Goal: Task Accomplishment & Management: Complete application form

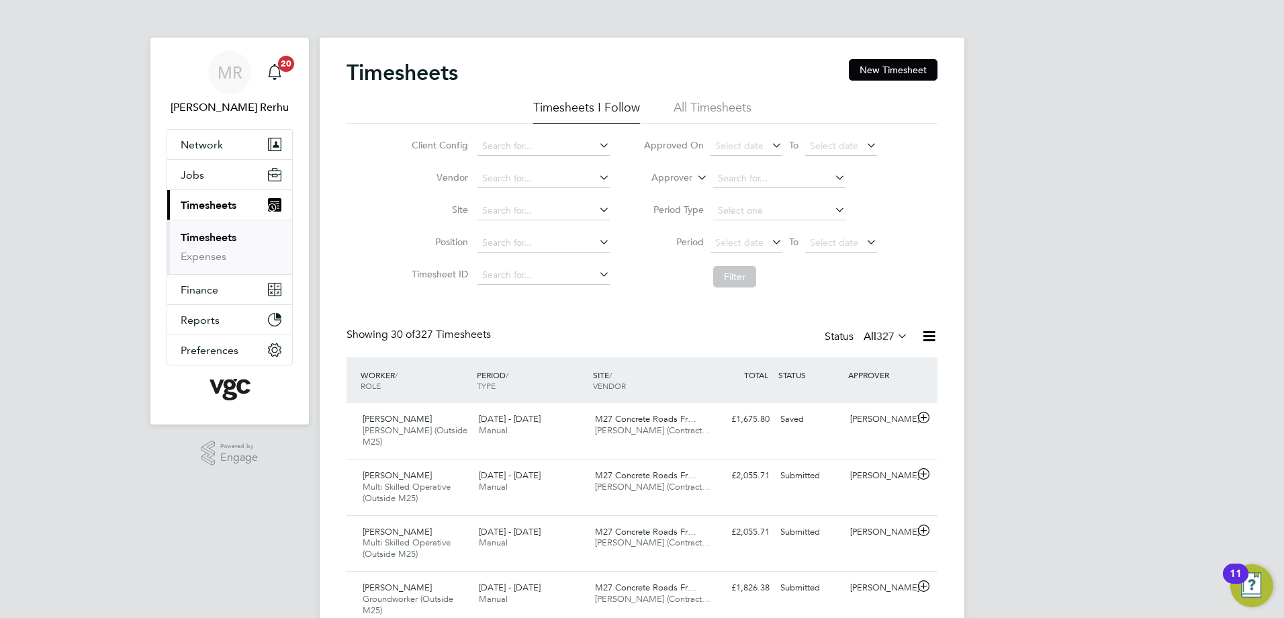
click at [914, 74] on button "New Timesheet" at bounding box center [893, 69] width 89 height 21
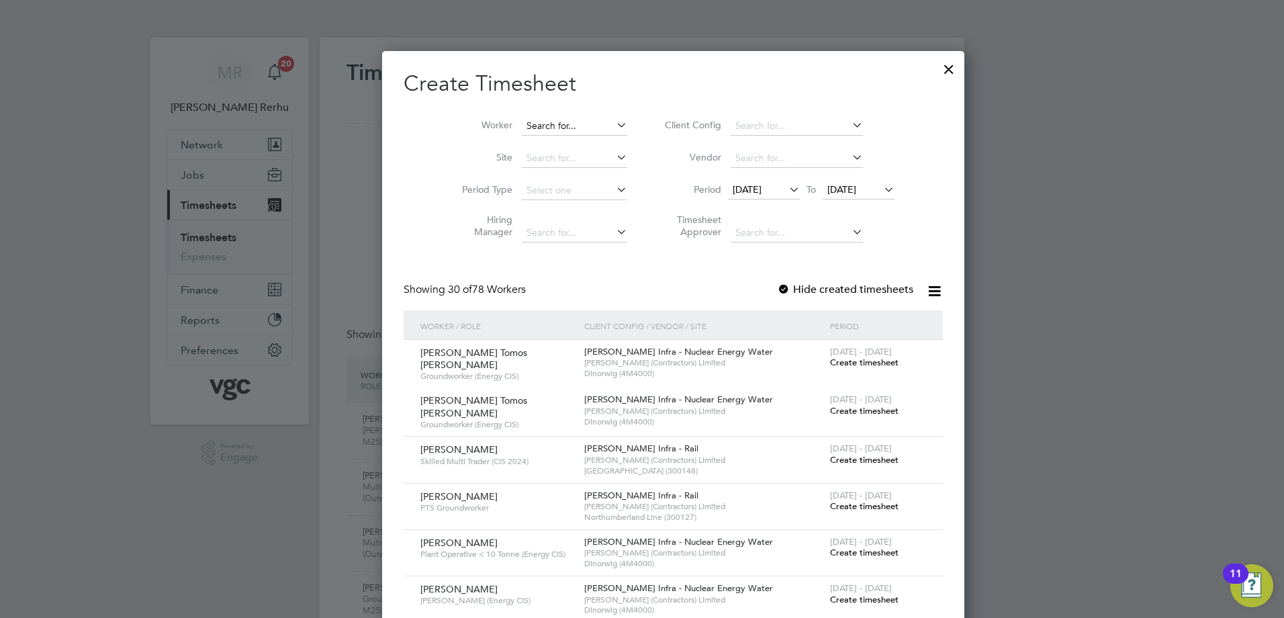
click at [551, 128] on input at bounding box center [574, 126] width 105 height 19
click at [550, 167] on li "Krz ysztof Jujka" at bounding box center [543, 162] width 107 height 18
type input "[PERSON_NAME]"
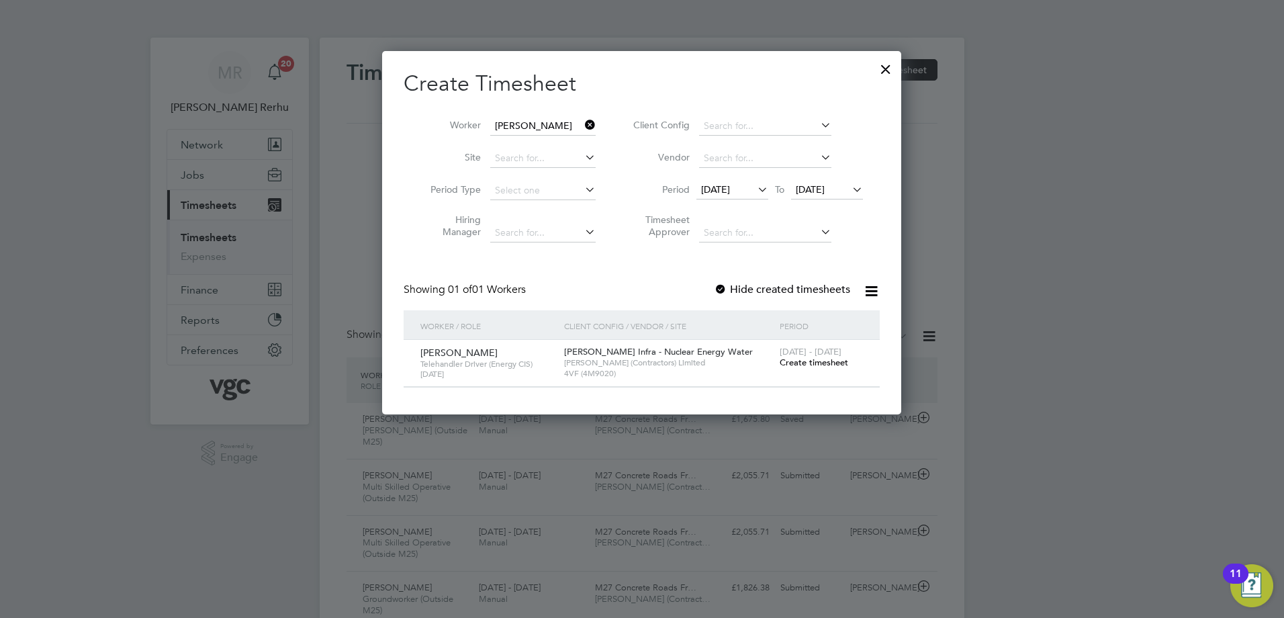
click at [830, 363] on span "Create timesheet" at bounding box center [814, 362] width 69 height 11
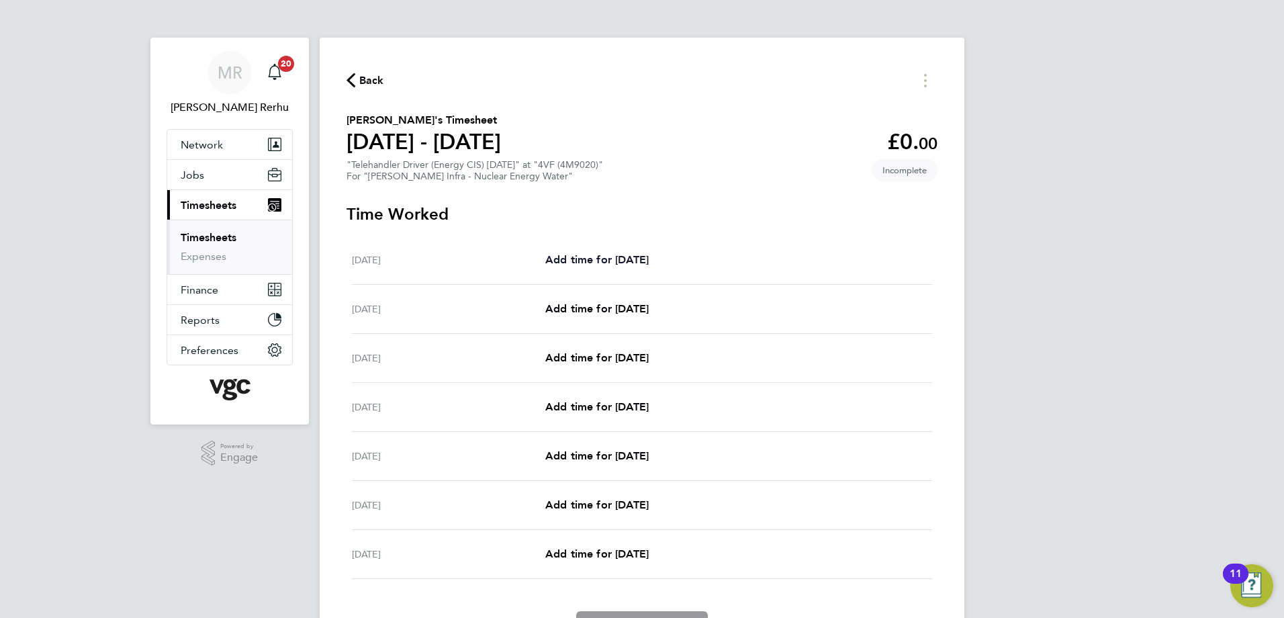
click at [570, 257] on span "Add time for [DATE]" at bounding box center [596, 259] width 103 height 13
select select "30"
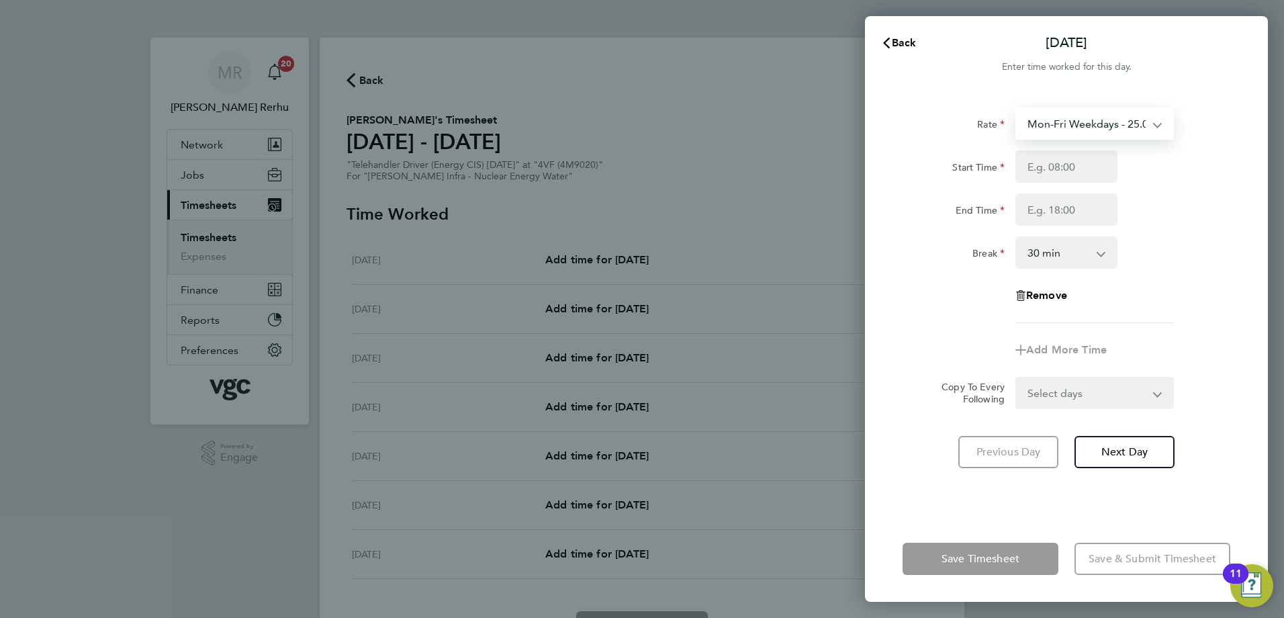
click at [1106, 124] on select "Mon-Fri Weekdays - 25.05 Weekends - 37.57 Mon-Fri Nights - 31.31 Bank Hols (Exc…" at bounding box center [1087, 124] width 140 height 30
select select "30"
click at [1077, 157] on input "Start Time" at bounding box center [1067, 166] width 102 height 32
type input "07:30"
click at [1063, 212] on input "End Time" at bounding box center [1067, 209] width 102 height 32
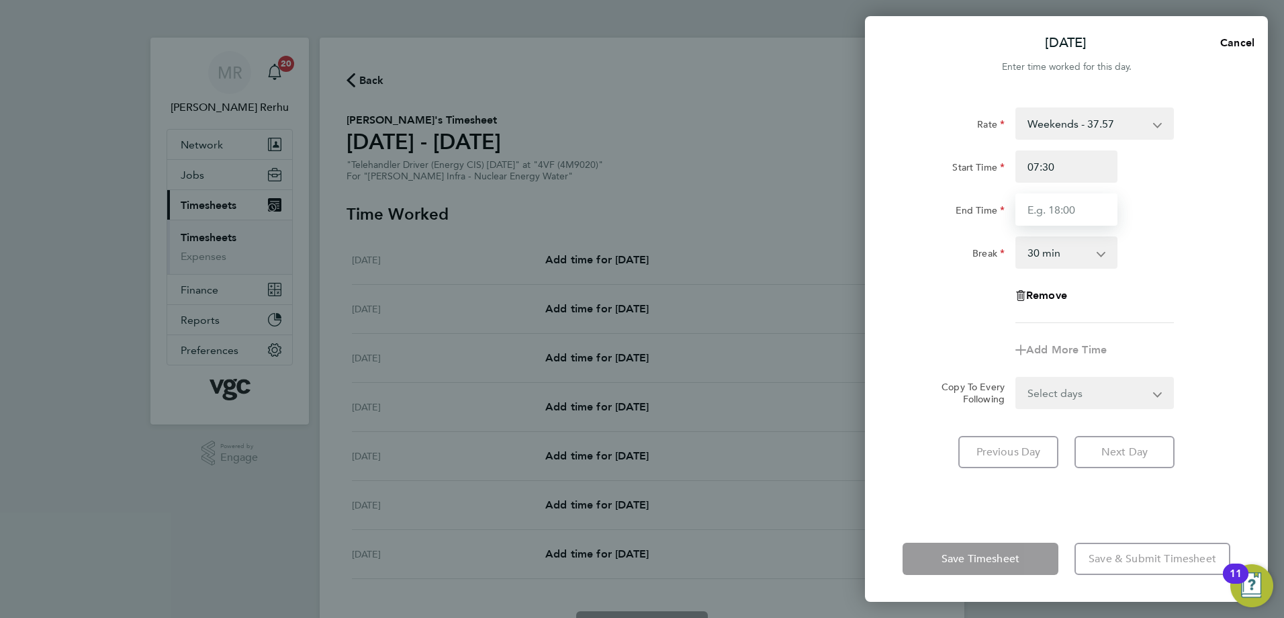
type input "17:00"
click at [1159, 281] on div "Rate Weekends - 37.57 Mon-Fri Nights - 31.31 Bank Hols (Excl Xmas) - 43.83 Mon-…" at bounding box center [1067, 215] width 328 height 216
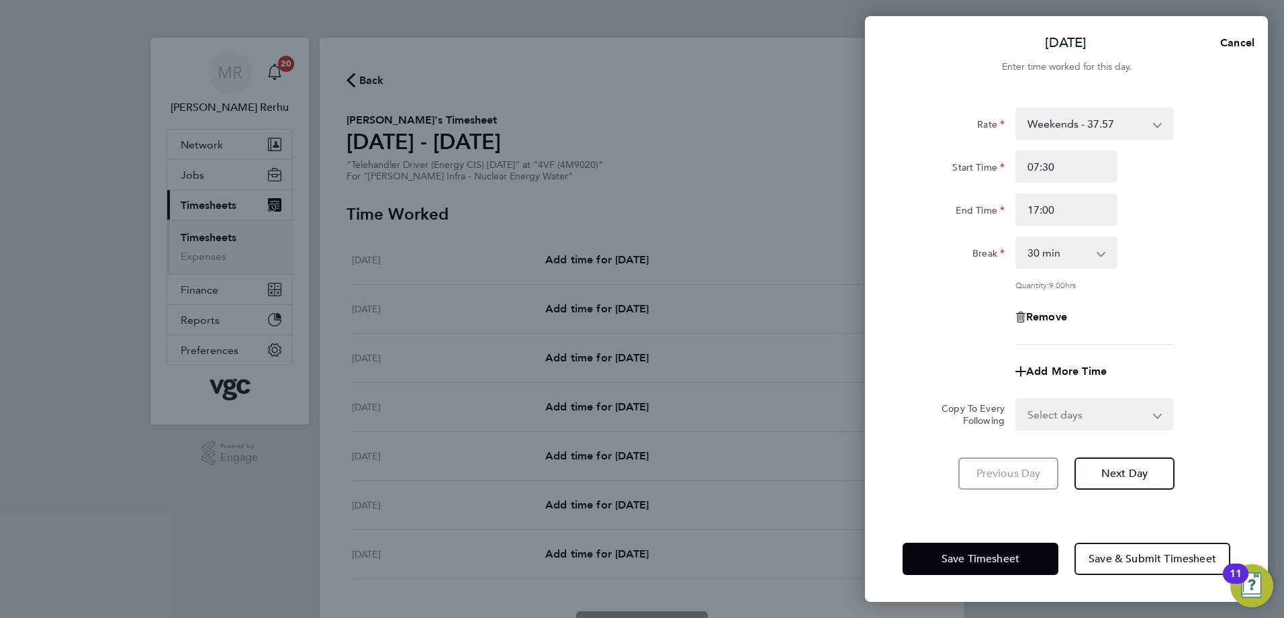
click at [1076, 419] on select "Select days Day Weekday (Mon-Fri) [DATE] [DATE] [DATE] [DATE] [DATE] [DATE]" at bounding box center [1087, 415] width 141 height 30
select select "DAY"
click at [1017, 400] on select "Select days Day Weekday (Mon-Fri) [DATE] [DATE] [DATE] [DATE] [DATE] [DATE]" at bounding box center [1087, 415] width 141 height 30
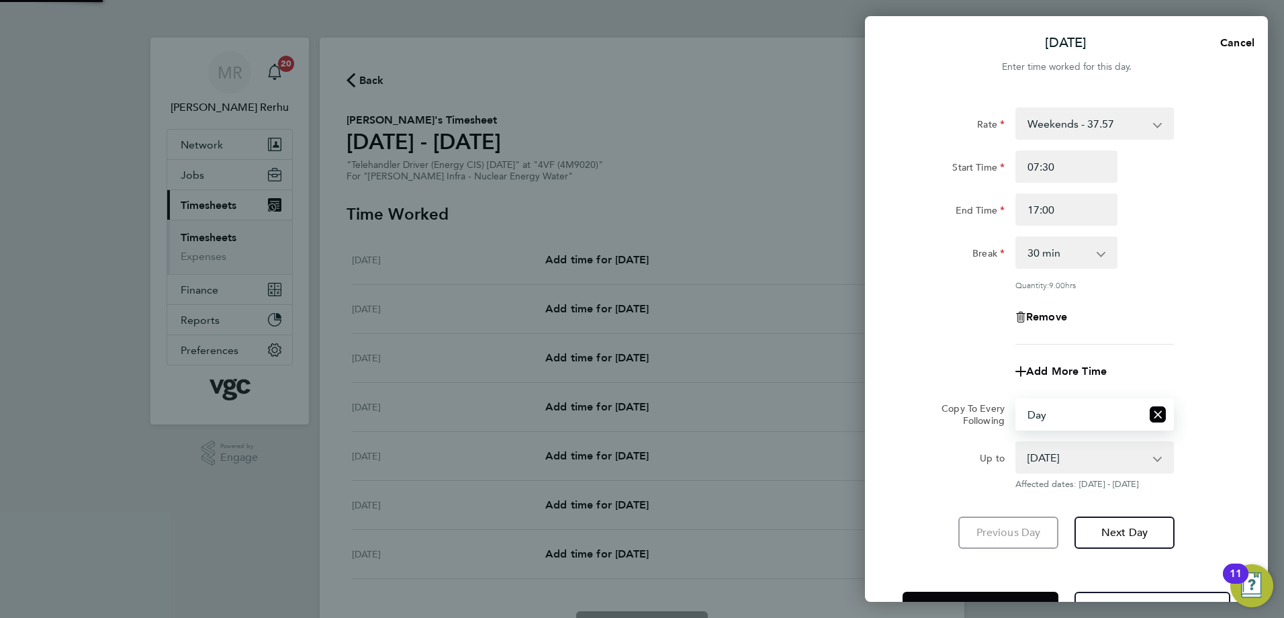
click at [1072, 460] on select "[DATE] [DATE] [DATE] [DATE] [DATE] [DATE]" at bounding box center [1087, 458] width 140 height 30
select select "[DATE]"
click at [1017, 443] on select "[DATE] [DATE] [DATE] [DATE] [DATE] [DATE]" at bounding box center [1087, 458] width 140 height 30
click at [987, 589] on div "Save Timesheet Save & Submit Timesheet" at bounding box center [1066, 608] width 403 height 86
click at [987, 590] on div "Save Timesheet Save & Submit Timesheet" at bounding box center [1066, 608] width 403 height 86
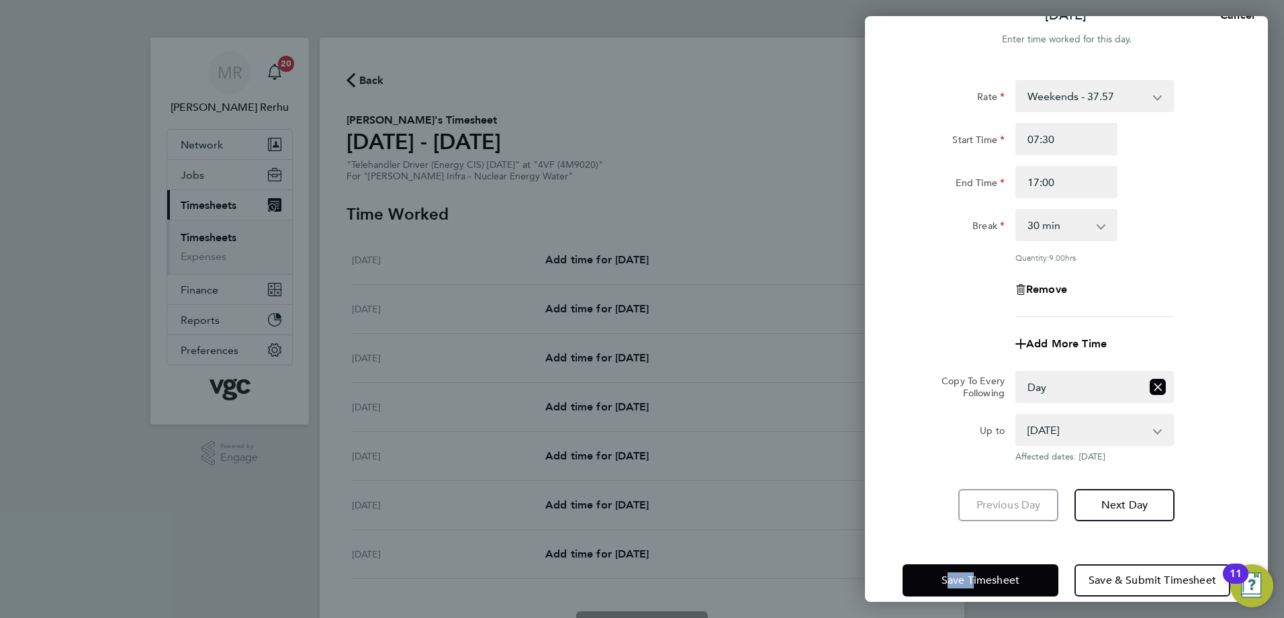
scroll to position [48, 0]
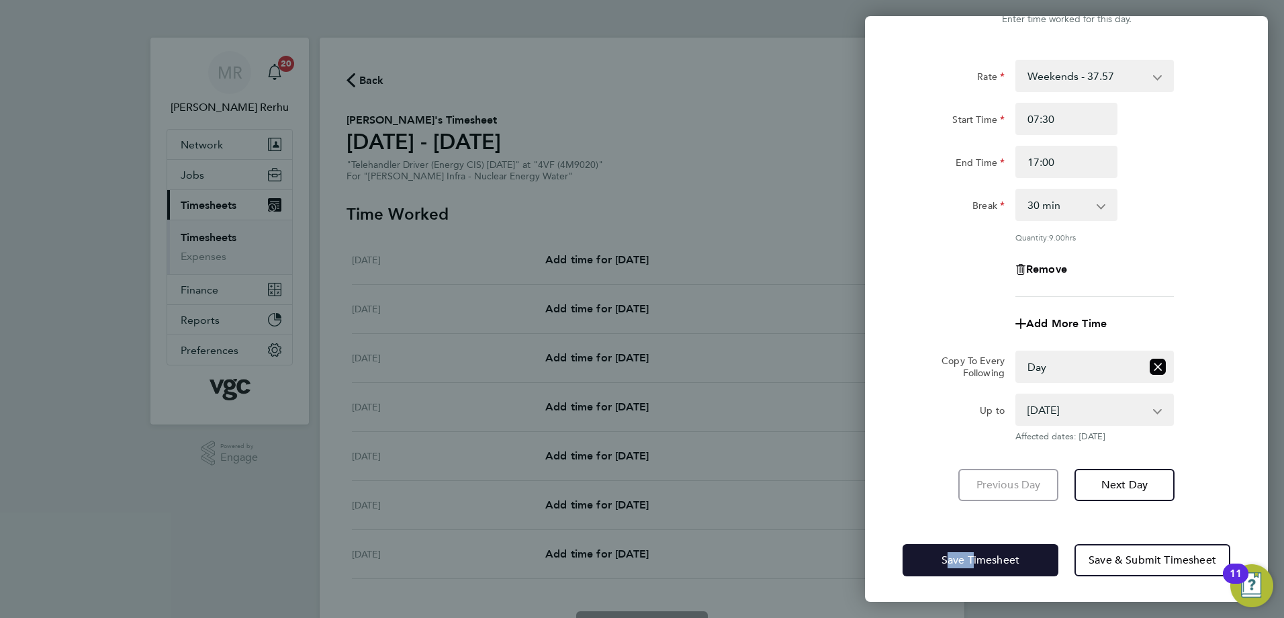
click at [971, 555] on span "Save Timesheet" at bounding box center [981, 559] width 78 height 13
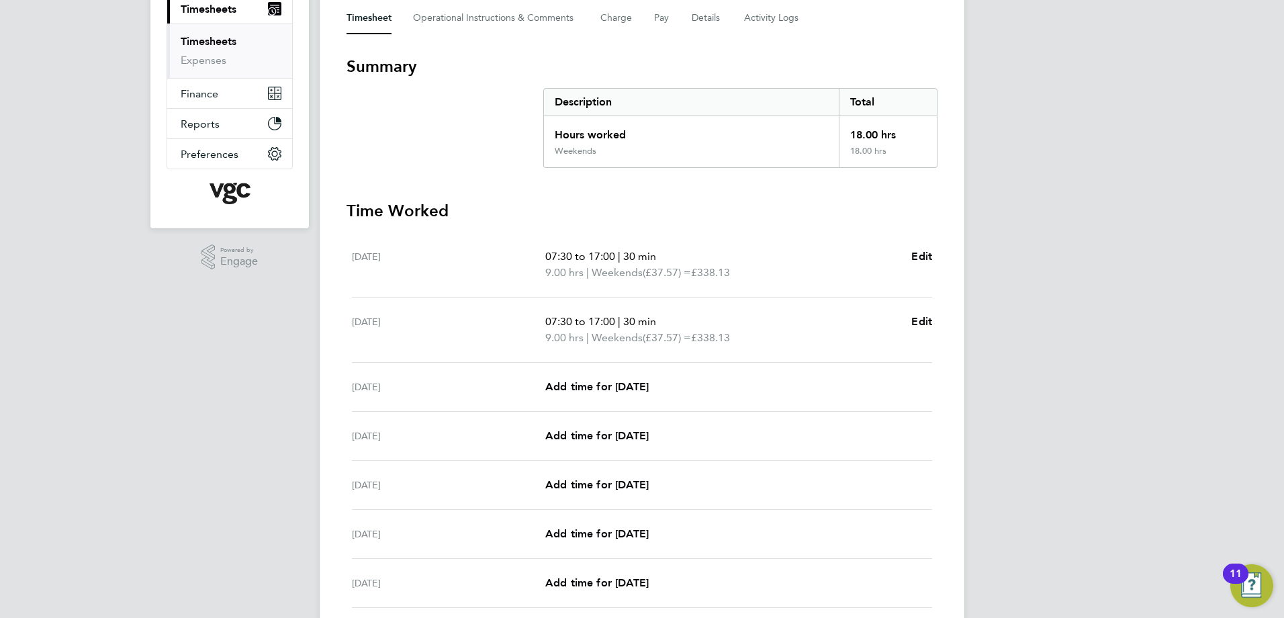
scroll to position [202, 0]
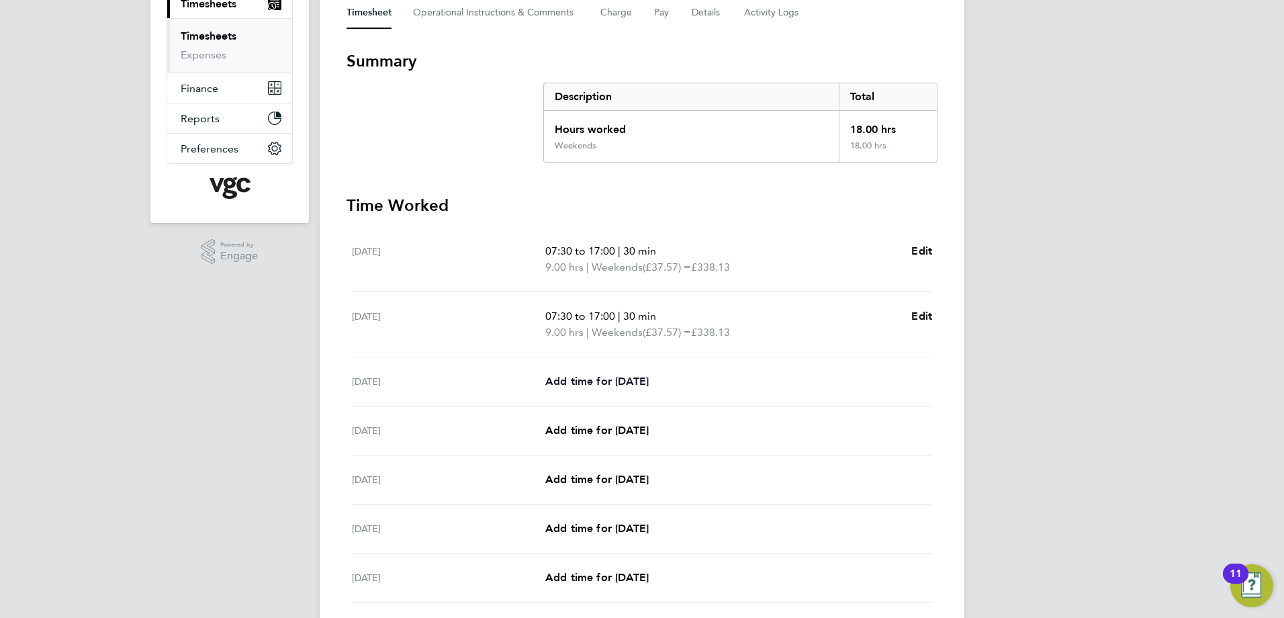
click at [617, 381] on span "Add time for [DATE]" at bounding box center [596, 381] width 103 height 13
select select "30"
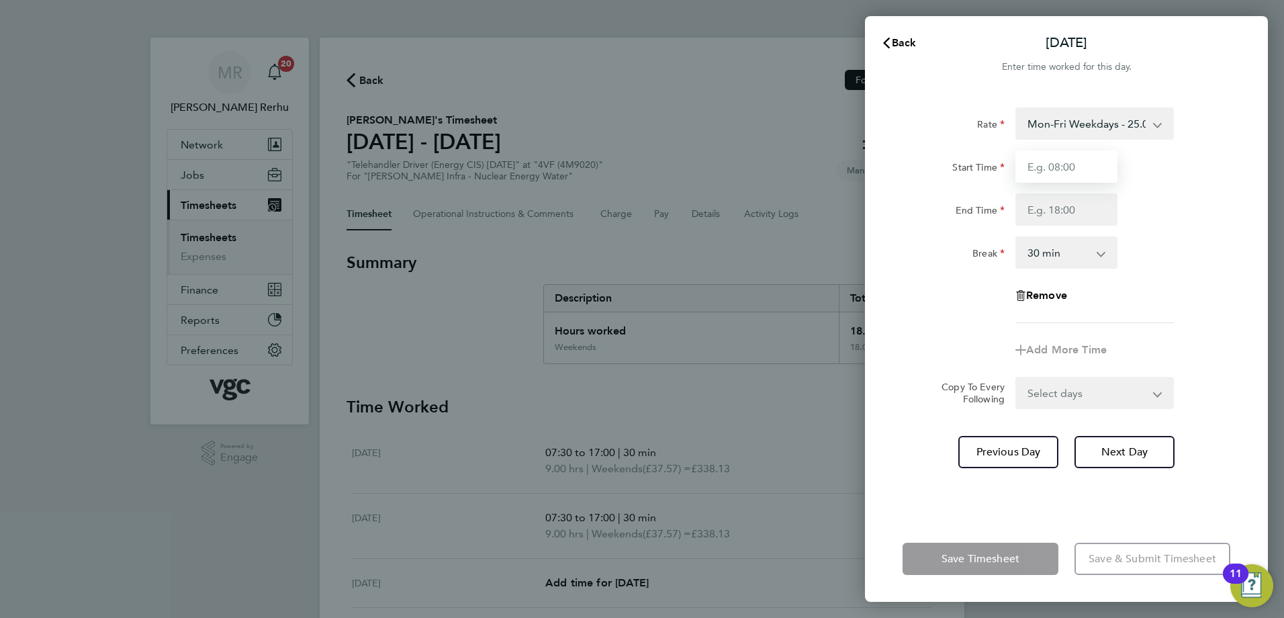
click at [1063, 163] on input "Start Time" at bounding box center [1067, 166] width 102 height 32
type input "07:30"
type input "17:00"
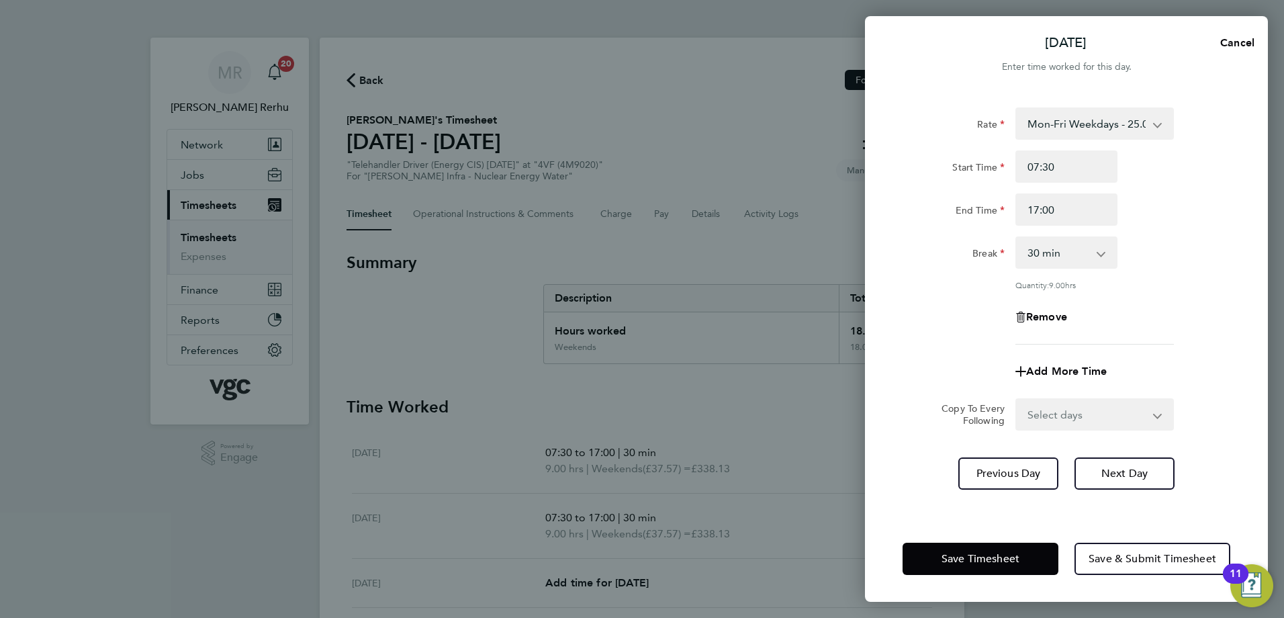
click at [1145, 292] on div "Rate Mon-Fri Weekdays - 25.05 Weekends - 37.57 Mon-Fri Nights - 31.31 Bank Hols…" at bounding box center [1067, 225] width 328 height 237
drag, startPoint x: 1110, startPoint y: 412, endPoint x: 1108, endPoint y: 423, distance: 11.7
click at [1110, 412] on select "Select days Day [DATE] [DATE] [DATE] [DATE]" at bounding box center [1087, 415] width 141 height 30
select select "DAY"
click at [1017, 400] on select "Select days Day [DATE] [DATE] [DATE] [DATE]" at bounding box center [1087, 415] width 141 height 30
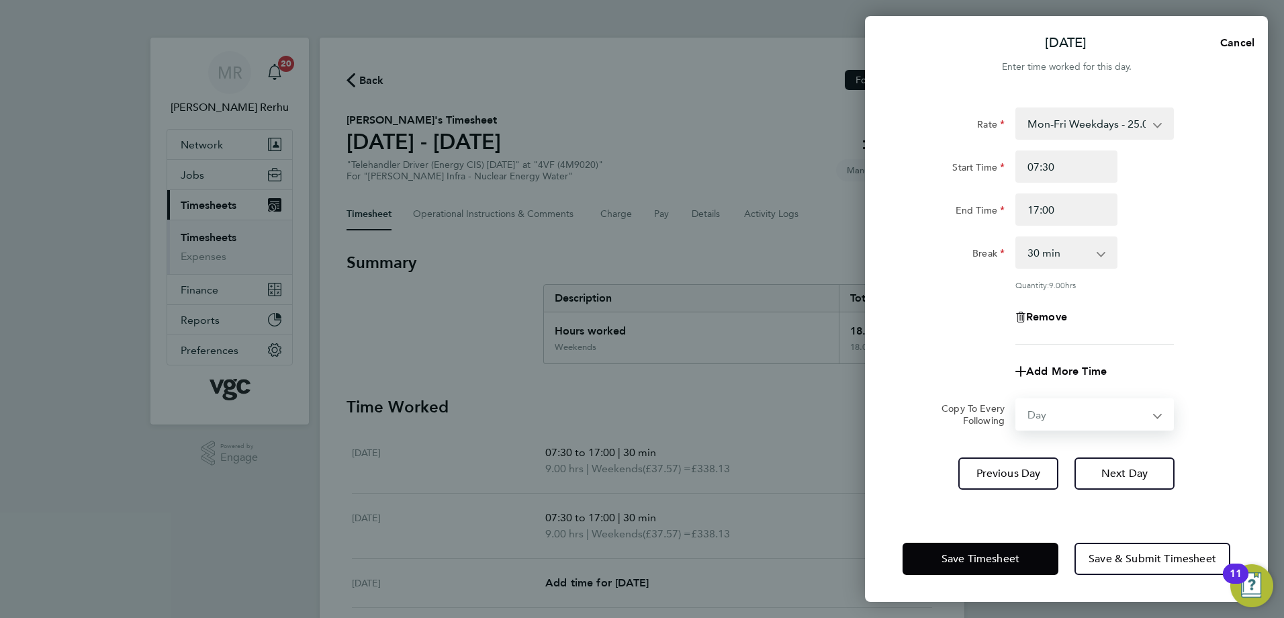
select select "[DATE]"
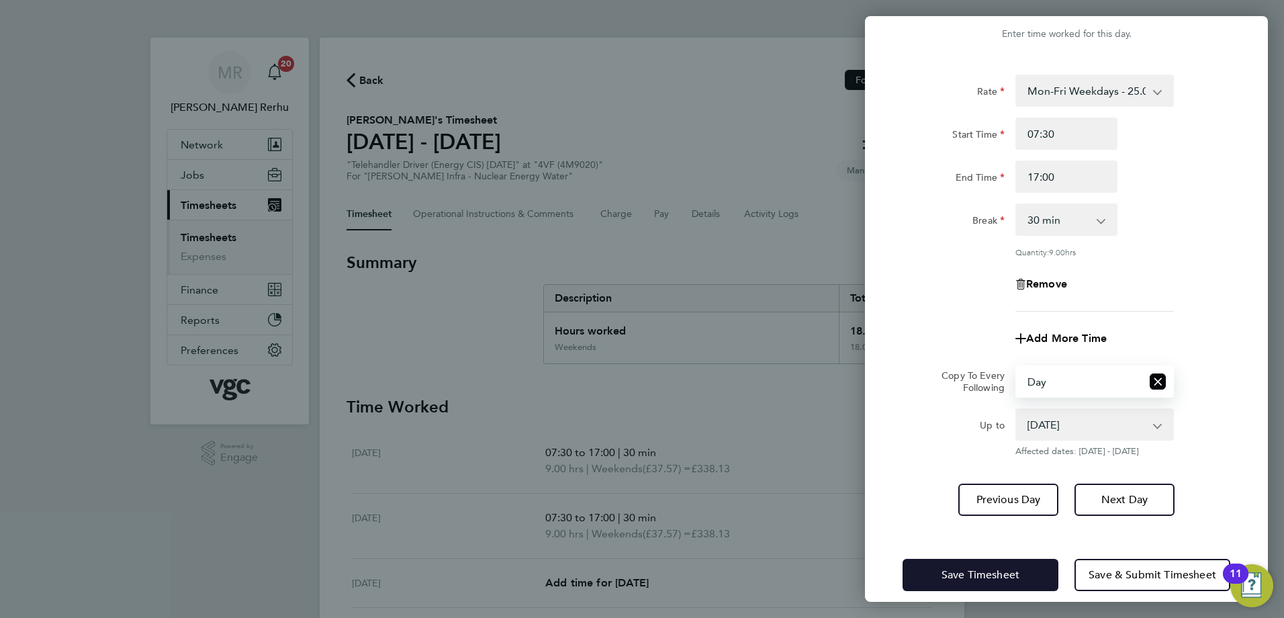
scroll to position [48, 0]
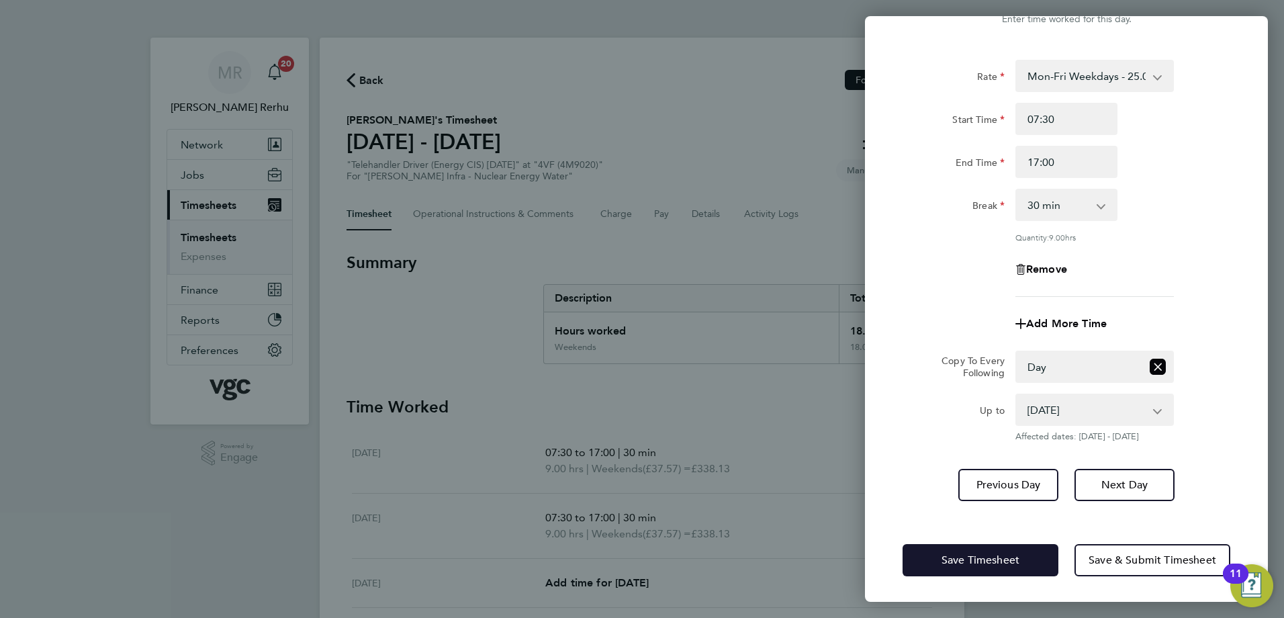
click at [947, 567] on button "Save Timesheet" at bounding box center [981, 560] width 156 height 32
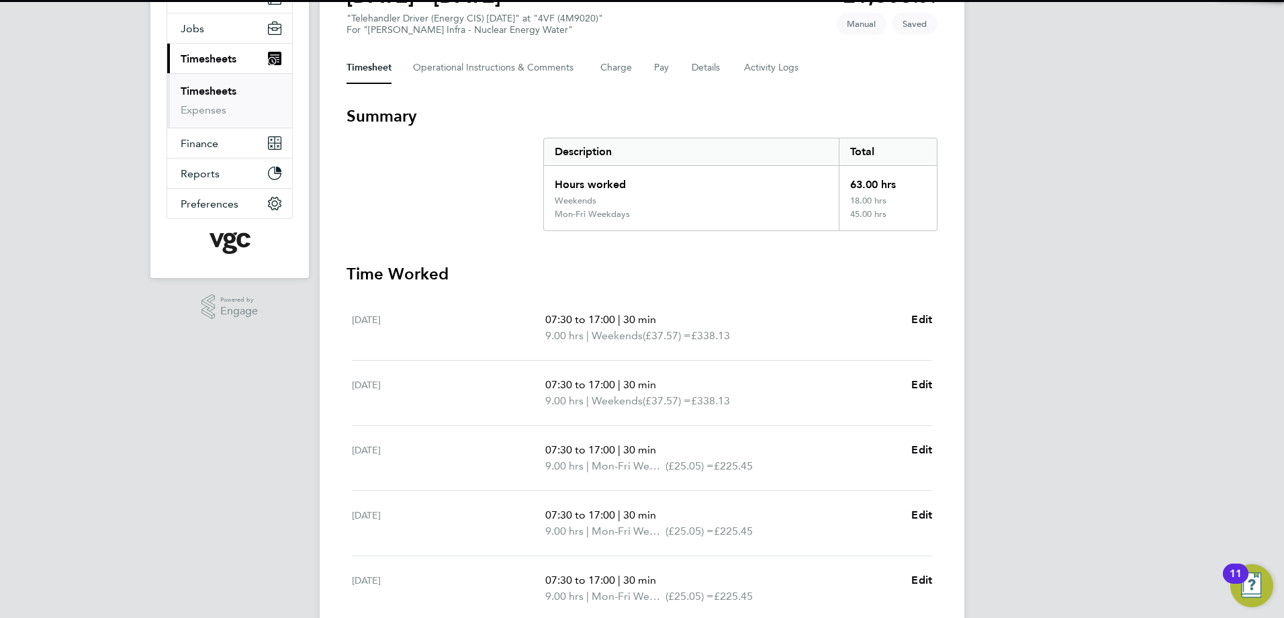
scroll to position [398, 0]
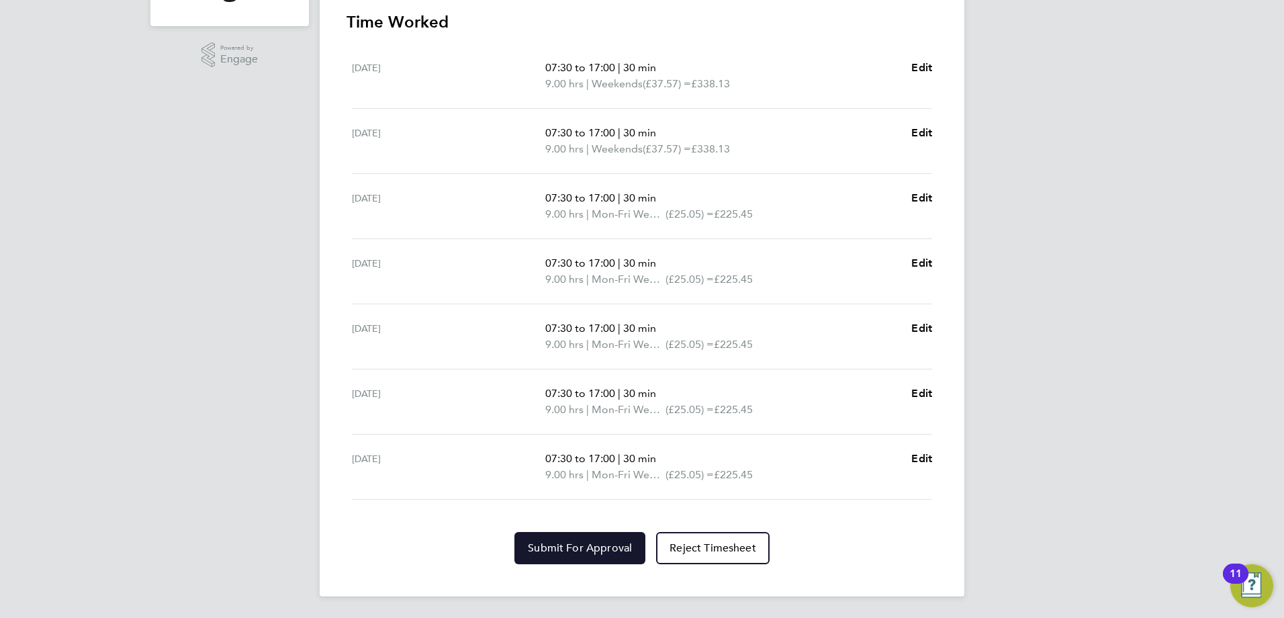
click at [565, 541] on button "Submit For Approval" at bounding box center [580, 548] width 131 height 32
